Goal: Task Accomplishment & Management: Use online tool/utility

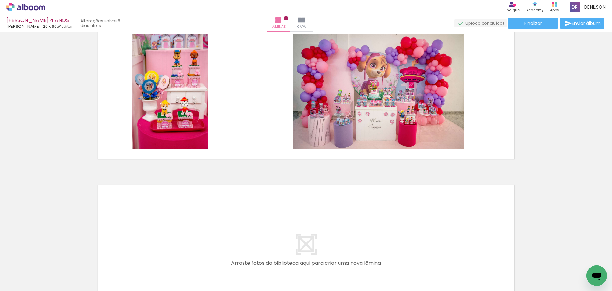
scroll to position [0, 154]
click at [34, 272] on iron-icon at bounding box center [32, 271] width 5 height 5
click at [0, 0] on slot "Não utilizadas" at bounding box center [0, 0] width 0 height 0
type input "Não utilizadas"
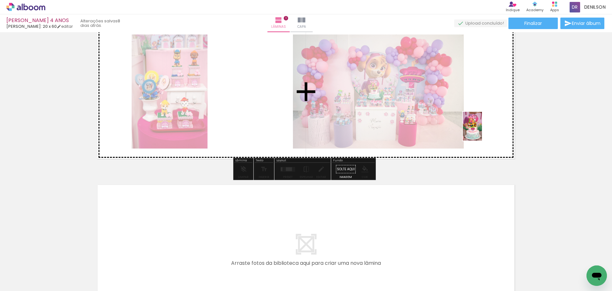
drag, startPoint x: 453, startPoint y: 273, endPoint x: 482, endPoint y: 131, distance: 145.2
click at [482, 131] on quentale-workspace at bounding box center [306, 145] width 612 height 291
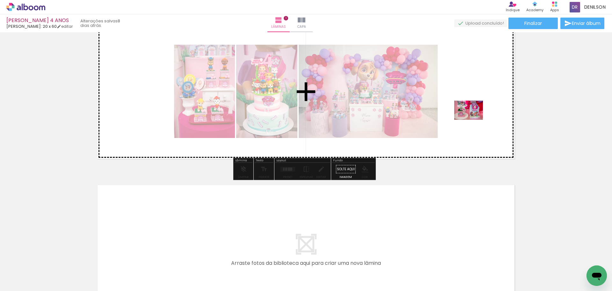
drag, startPoint x: 465, startPoint y: 183, endPoint x: 474, endPoint y: 120, distance: 64.0
click at [474, 120] on quentale-workspace at bounding box center [306, 145] width 612 height 291
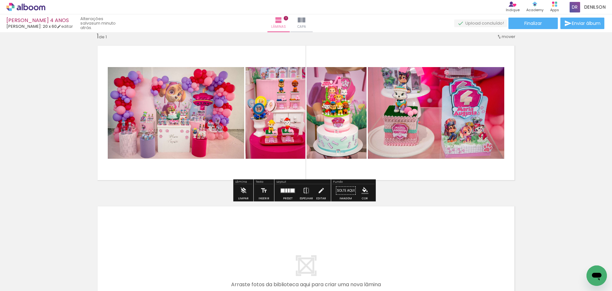
scroll to position [0, 0]
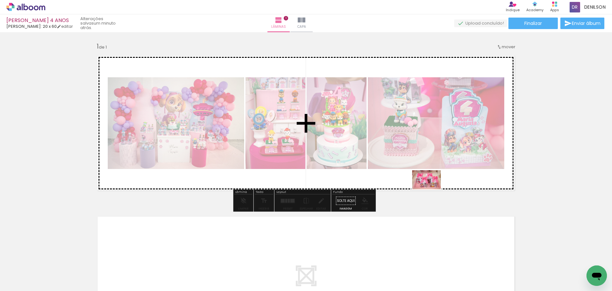
drag, startPoint x: 450, startPoint y: 274, endPoint x: 431, endPoint y: 189, distance: 86.9
click at [431, 189] on quentale-workspace at bounding box center [306, 145] width 612 height 291
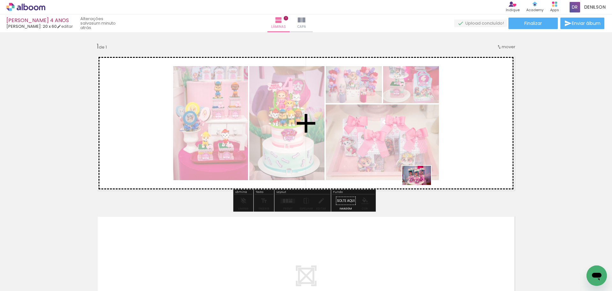
drag, startPoint x: 448, startPoint y: 253, endPoint x: 421, endPoint y: 179, distance: 78.8
click at [421, 180] on quentale-workspace at bounding box center [306, 145] width 612 height 291
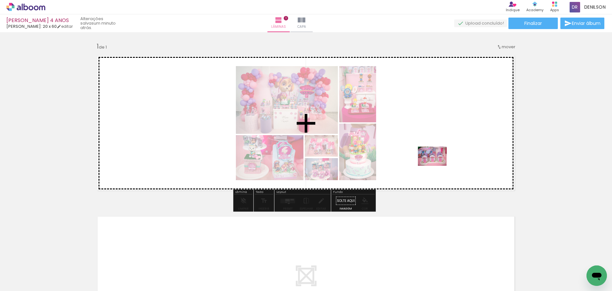
drag, startPoint x: 454, startPoint y: 275, endPoint x: 435, endPoint y: 163, distance: 113.8
click at [435, 163] on quentale-workspace at bounding box center [306, 145] width 612 height 291
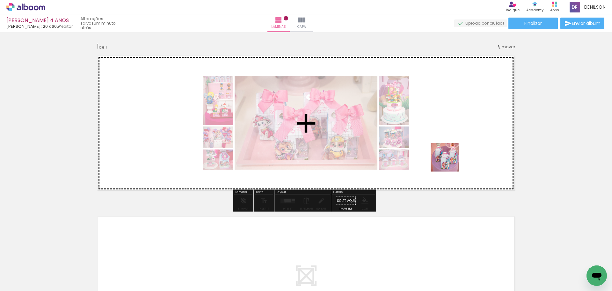
drag, startPoint x: 450, startPoint y: 272, endPoint x: 450, endPoint y: 160, distance: 111.9
click at [450, 160] on quentale-workspace at bounding box center [306, 145] width 612 height 291
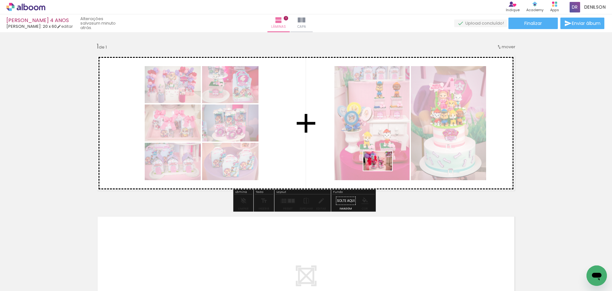
drag, startPoint x: 456, startPoint y: 276, endPoint x: 373, endPoint y: 162, distance: 141.1
click at [373, 162] on quentale-workspace at bounding box center [306, 145] width 612 height 291
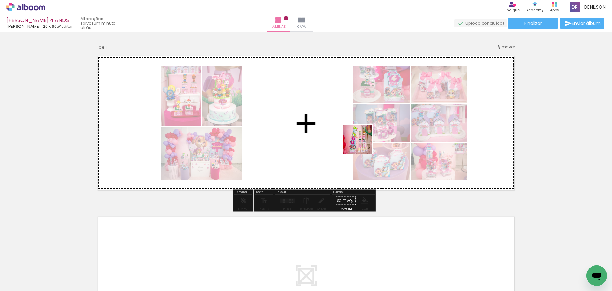
drag, startPoint x: 447, startPoint y: 272, endPoint x: 363, endPoint y: 155, distance: 144.3
click at [359, 142] on quentale-workspace at bounding box center [306, 145] width 612 height 291
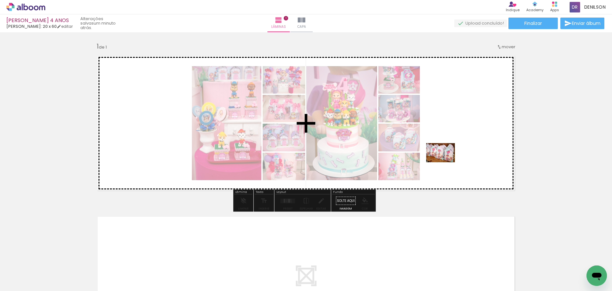
drag, startPoint x: 452, startPoint y: 270, endPoint x: 446, endPoint y: 162, distance: 108.0
click at [446, 162] on quentale-workspace at bounding box center [306, 145] width 612 height 291
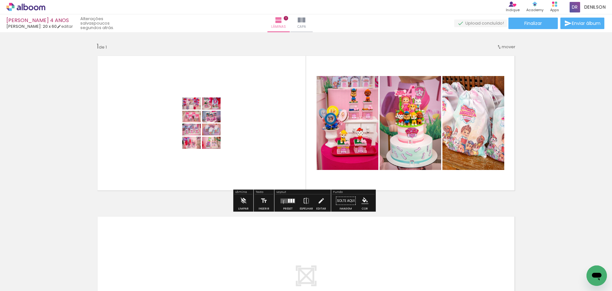
click at [290, 203] on quentale-layouter at bounding box center [288, 200] width 15 height 5
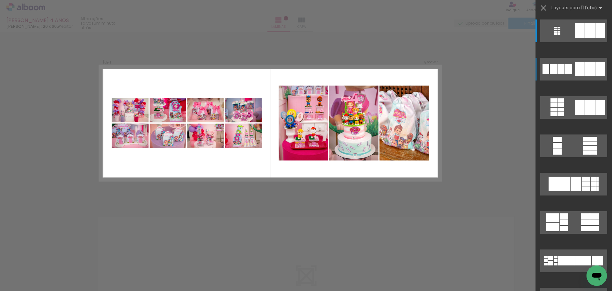
click at [589, 38] on div at bounding box center [591, 30] width 10 height 15
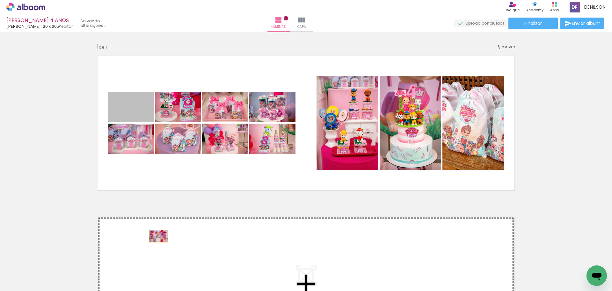
drag, startPoint x: 143, startPoint y: 109, endPoint x: 156, endPoint y: 236, distance: 127.3
click at [156, 236] on div "Inserir lâmina 1 de 1" at bounding box center [306, 194] width 612 height 321
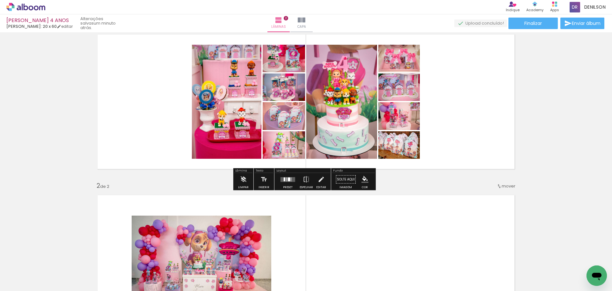
scroll to position [32, 0]
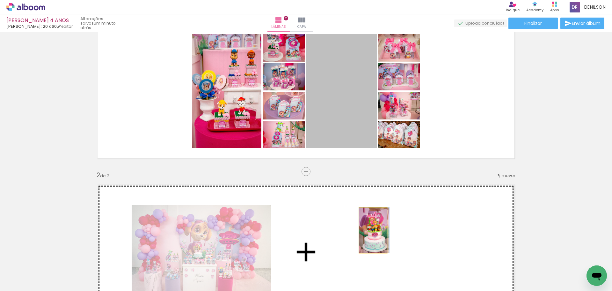
drag, startPoint x: 347, startPoint y: 114, endPoint x: 371, endPoint y: 230, distance: 118.6
click at [371, 230] on div "Inserir lâmina 1 de 2 Inserir lâmina 2 de 2" at bounding box center [306, 244] width 612 height 482
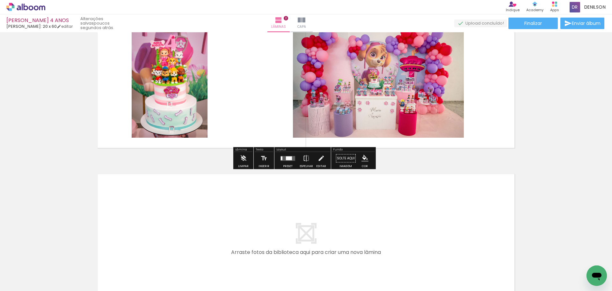
scroll to position [223, 0]
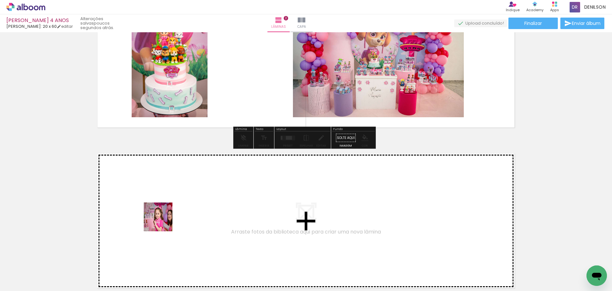
drag, startPoint x: 132, startPoint y: 271, endPoint x: 163, endPoint y: 221, distance: 58.7
click at [163, 221] on quentale-workspace at bounding box center [306, 145] width 612 height 291
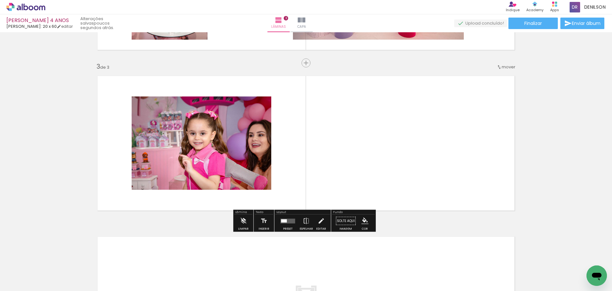
scroll to position [302, 0]
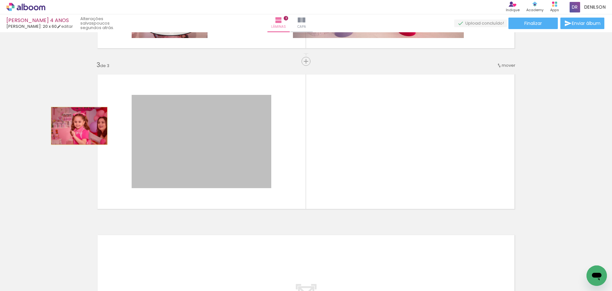
drag, startPoint x: 199, startPoint y: 149, endPoint x: 77, endPoint y: 126, distance: 124.7
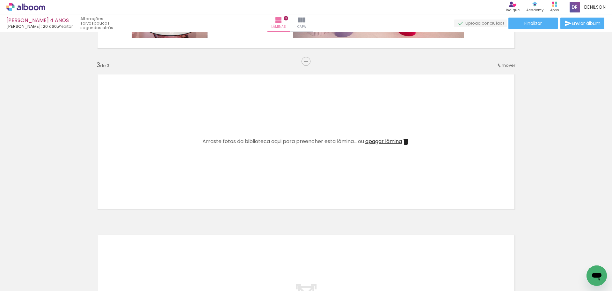
scroll to position [0, 39]
